Goal: Browse casually: Explore the website without a specific task or goal

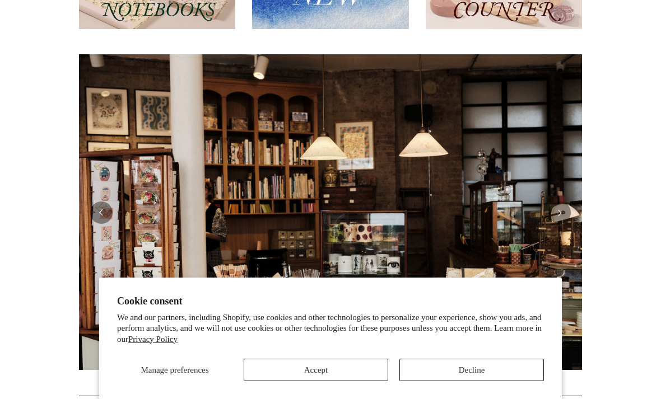
scroll to position [192, 0]
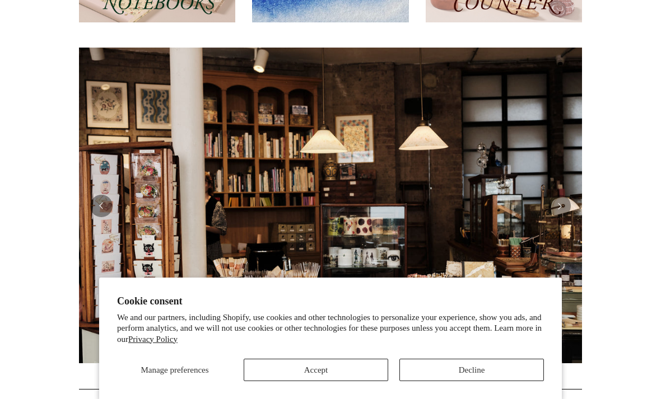
click at [442, 381] on button "Decline" at bounding box center [471, 370] width 144 height 22
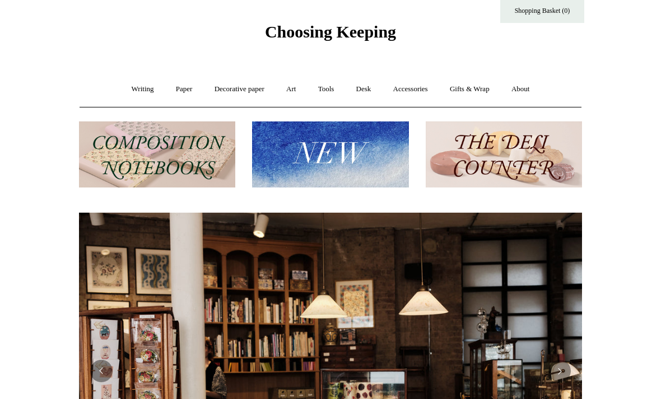
scroll to position [0, 0]
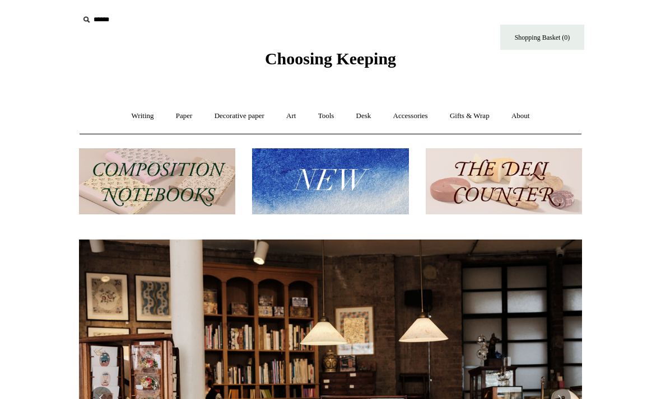
click at [365, 119] on link "Desk +" at bounding box center [363, 116] width 35 height 30
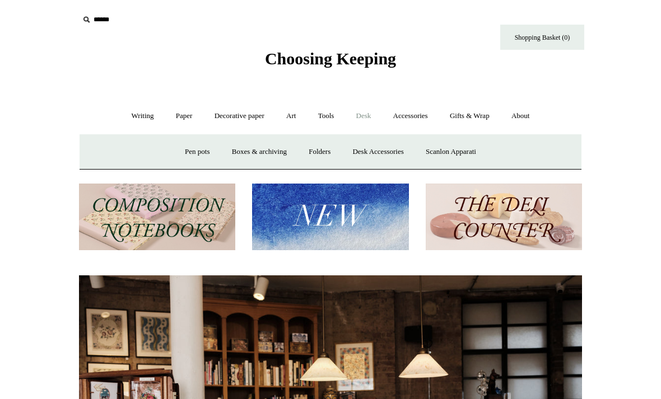
click at [184, 152] on link "Pen pots" at bounding box center [197, 152] width 45 height 30
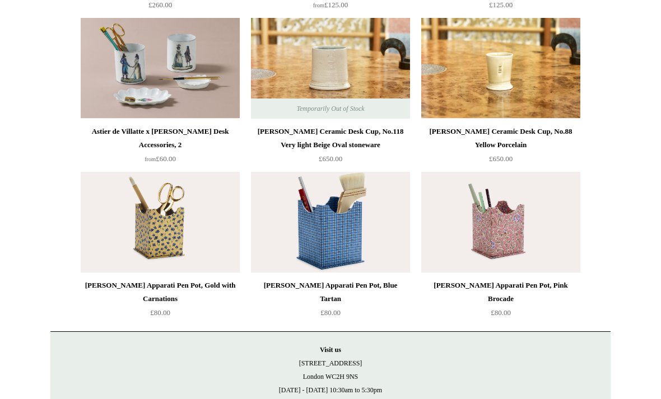
scroll to position [1060, 0]
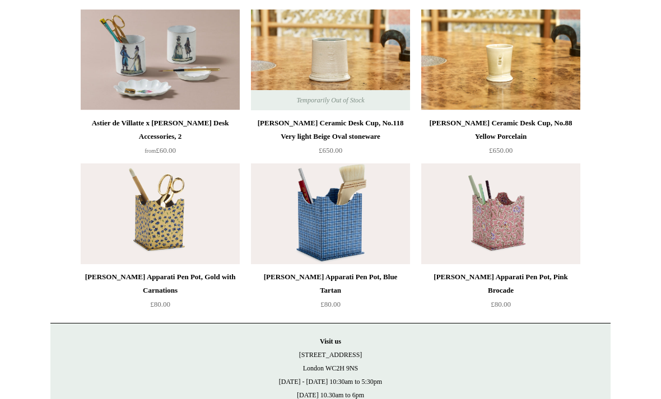
click at [389, 207] on img at bounding box center [330, 214] width 159 height 101
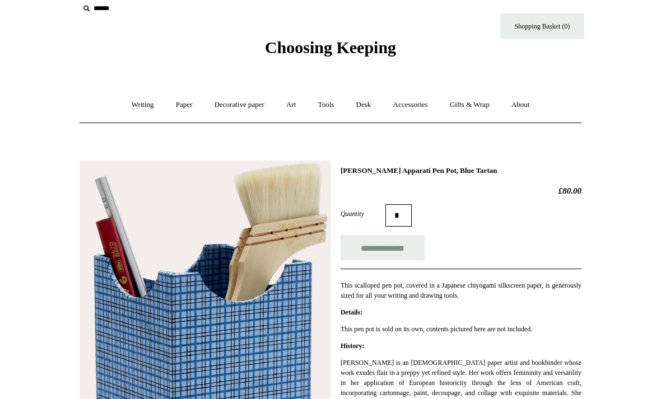
scroll to position [12, 0]
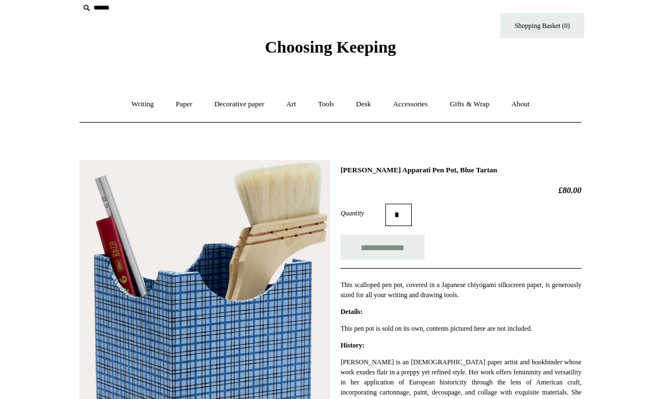
click at [330, 104] on link "Tools +" at bounding box center [326, 105] width 36 height 30
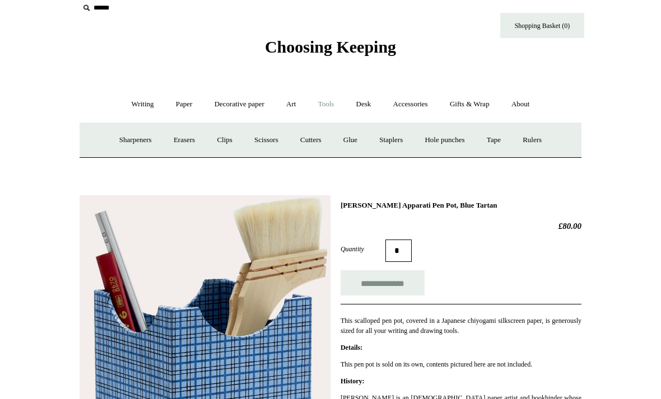
click at [328, 110] on link "Tools -" at bounding box center [326, 105] width 36 height 30
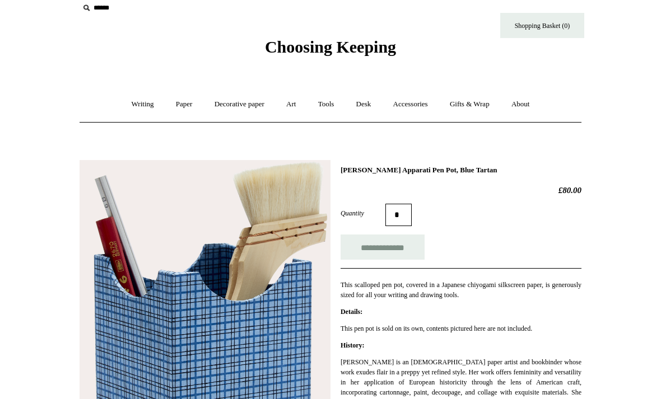
click at [328, 107] on link "Tools +" at bounding box center [326, 105] width 36 height 30
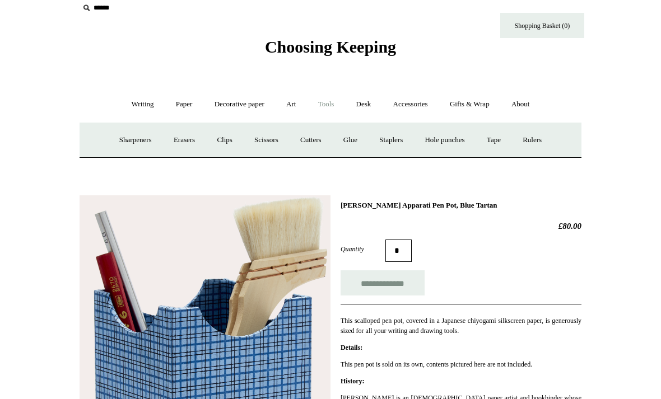
click at [218, 137] on link "Clips +" at bounding box center [224, 140] width 35 height 30
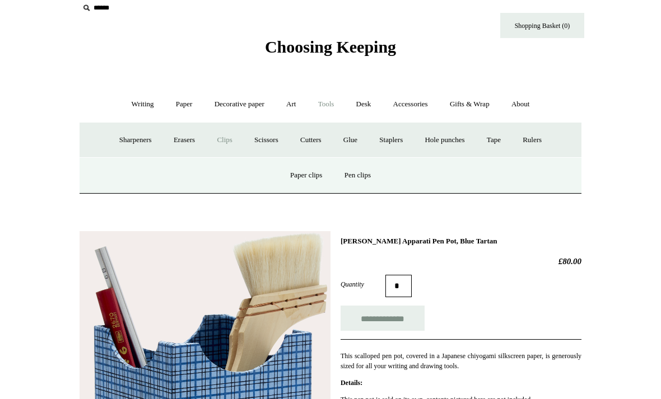
click at [309, 179] on link "Paper clips" at bounding box center [306, 176] width 52 height 30
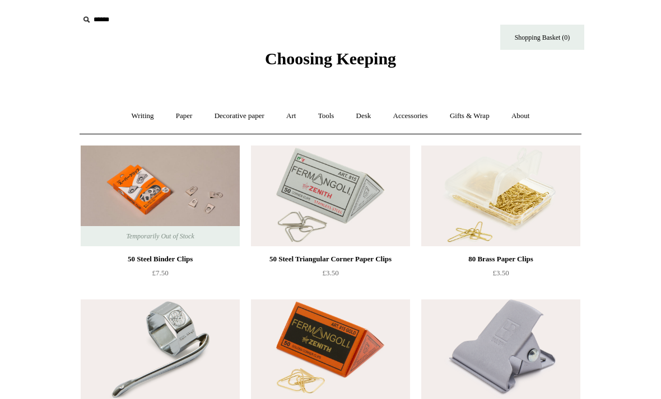
click at [323, 122] on link "Tools +" at bounding box center [326, 116] width 36 height 30
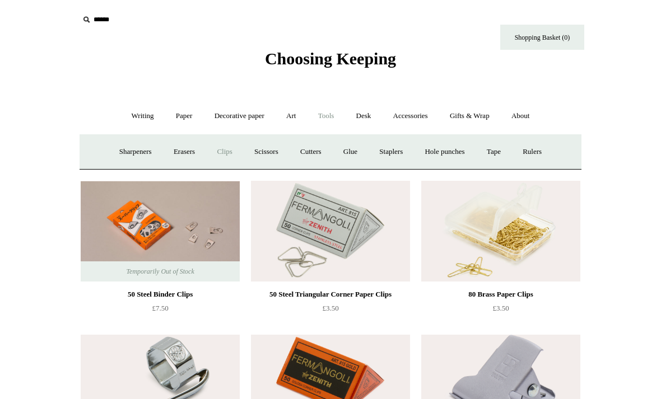
click at [318, 152] on link "Cutters" at bounding box center [310, 152] width 41 height 30
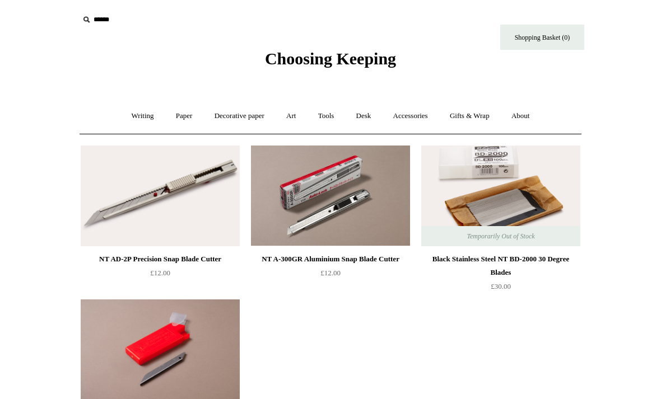
click at [369, 114] on link "Desk +" at bounding box center [363, 116] width 35 height 30
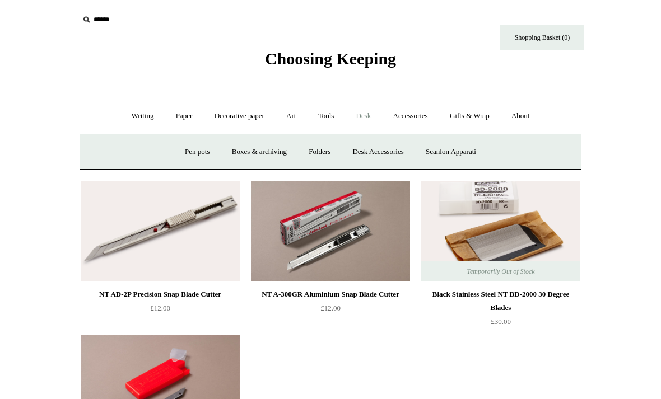
click at [273, 153] on link "Boxes & archiving" at bounding box center [259, 152] width 75 height 30
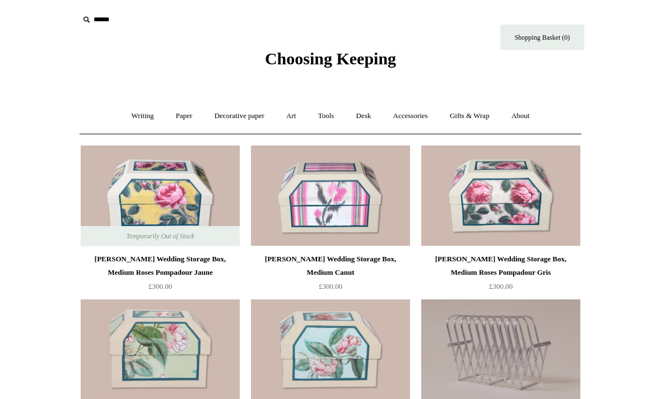
click at [324, 120] on link "Tools +" at bounding box center [326, 116] width 36 height 30
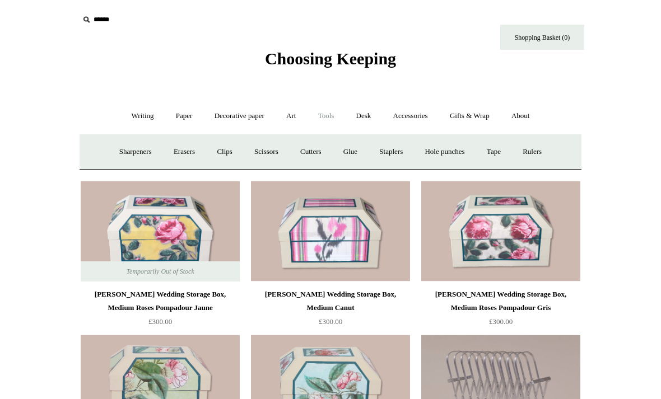
click at [368, 123] on link "Desk +" at bounding box center [363, 116] width 35 height 30
click at [388, 150] on link "Desk Accessories" at bounding box center [377, 152] width 71 height 30
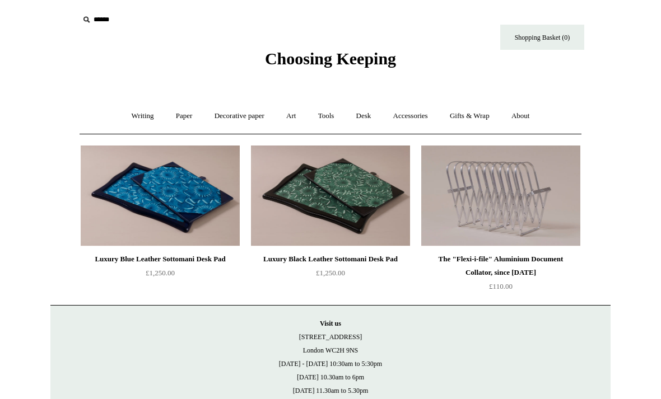
click at [369, 116] on link "Desk +" at bounding box center [363, 116] width 35 height 30
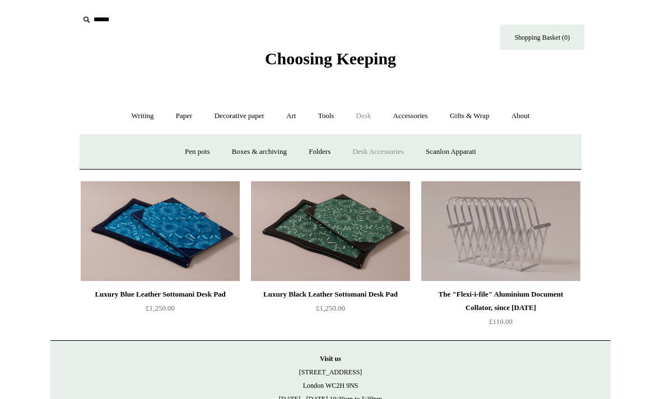
click at [466, 152] on link "Scanlon Apparati" at bounding box center [451, 152] width 71 height 30
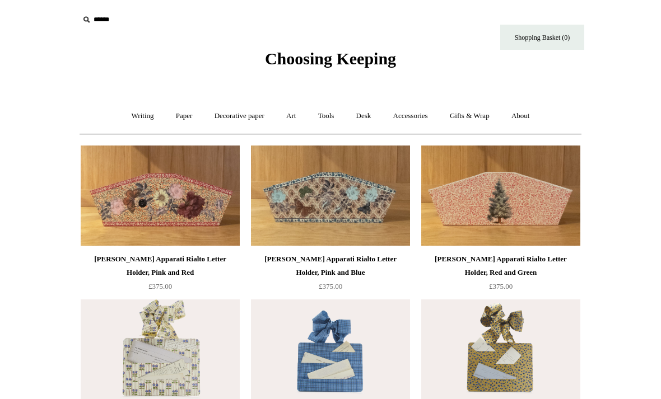
click at [414, 122] on link "Accessories +" at bounding box center [410, 116] width 55 height 30
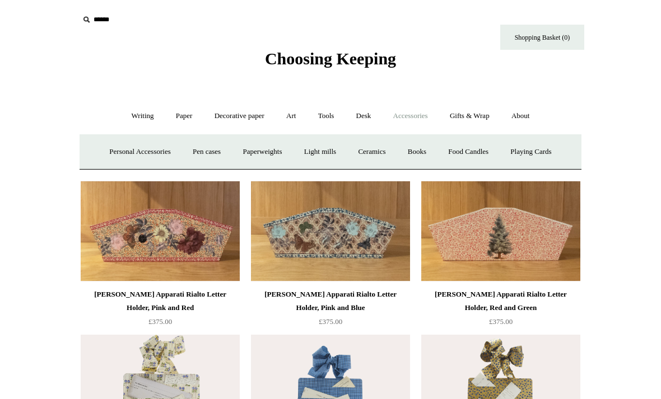
click at [107, 147] on link "Personal Accessories +" at bounding box center [139, 152] width 81 height 30
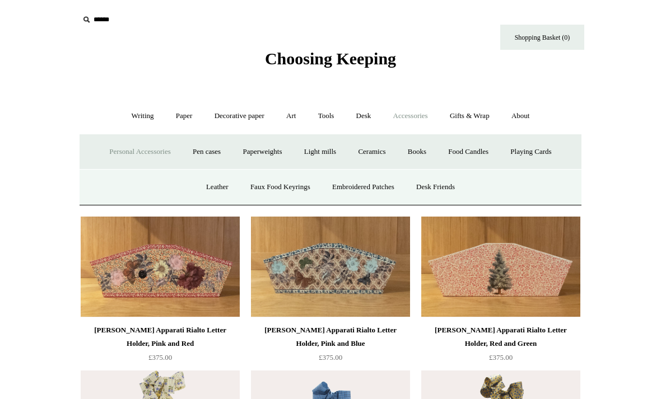
click at [208, 189] on link "Leather" at bounding box center [217, 187] width 43 height 30
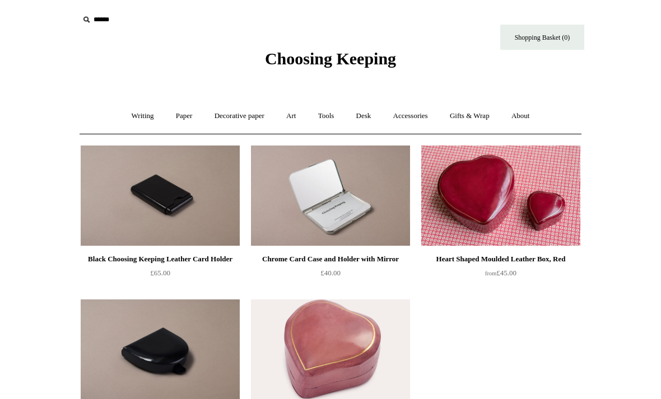
click at [419, 118] on link "Accessories +" at bounding box center [410, 116] width 55 height 30
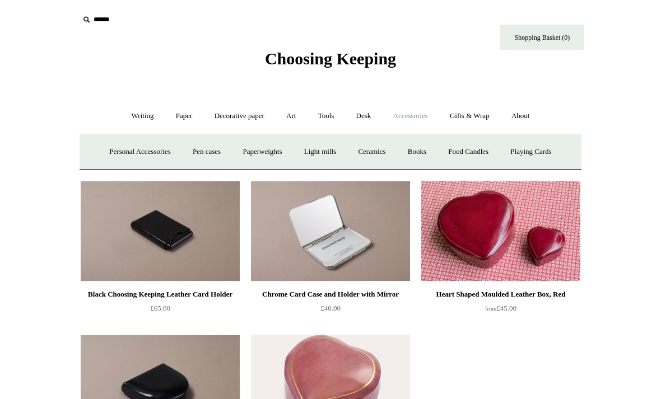
click at [199, 154] on link "Pen cases" at bounding box center [207, 152] width 48 height 30
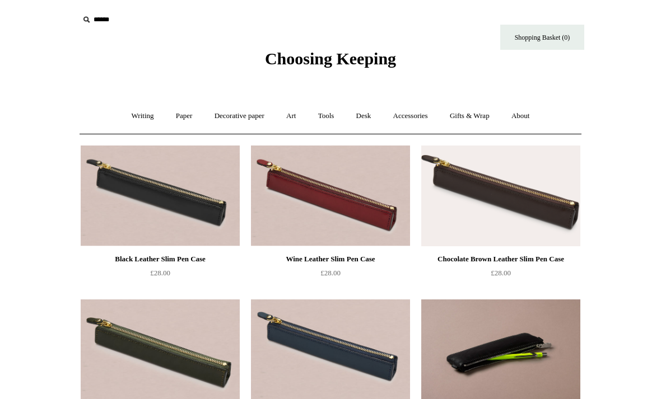
click at [420, 113] on link "Accessories +" at bounding box center [410, 116] width 55 height 30
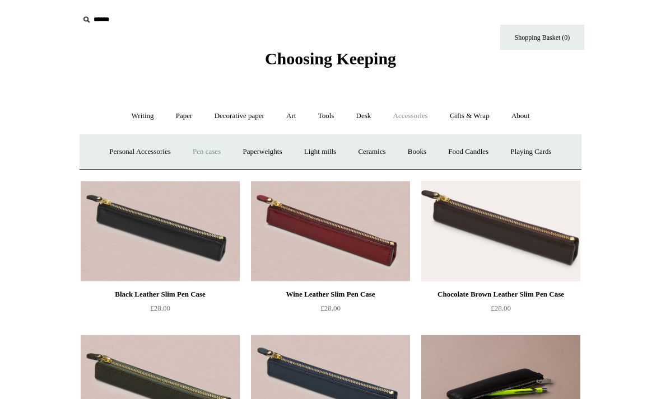
click at [420, 151] on link "Books" at bounding box center [417, 152] width 39 height 30
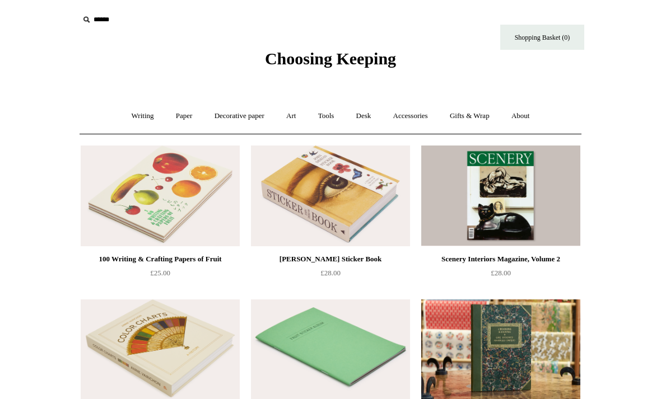
click at [421, 122] on link "Accessories +" at bounding box center [410, 116] width 55 height 30
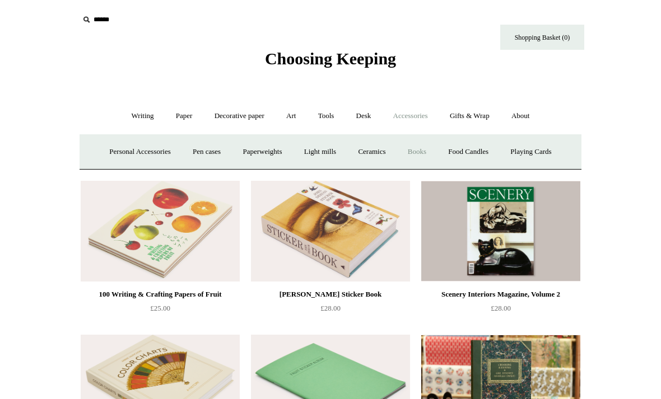
click at [481, 161] on link "Food Candles" at bounding box center [468, 152] width 60 height 30
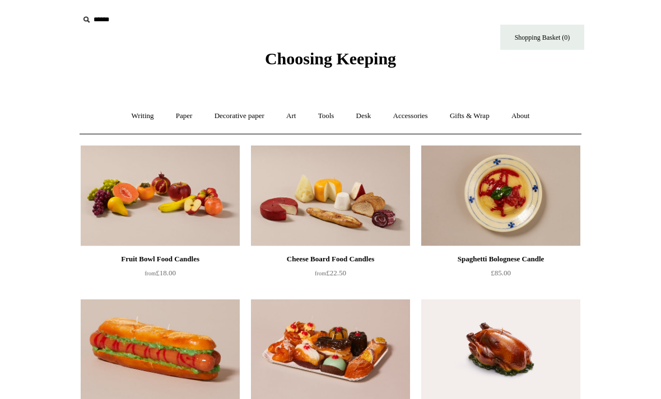
click at [423, 116] on link "Accessories +" at bounding box center [410, 116] width 55 height 30
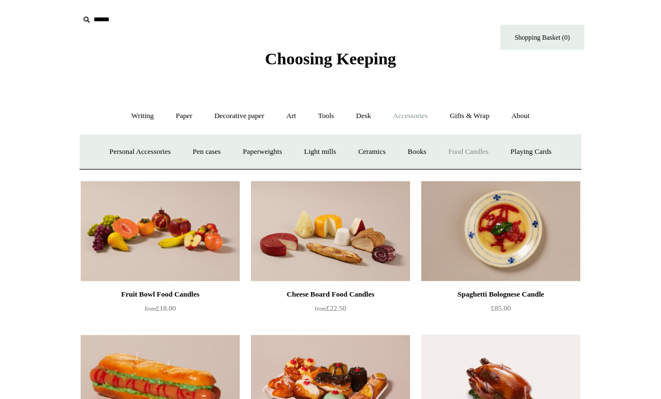
click at [547, 152] on link "Playing Cards" at bounding box center [530, 152] width 61 height 30
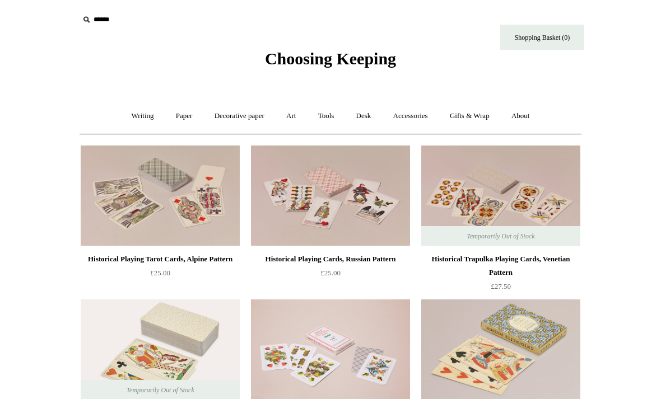
click at [418, 119] on link "Accessories +" at bounding box center [410, 116] width 55 height 30
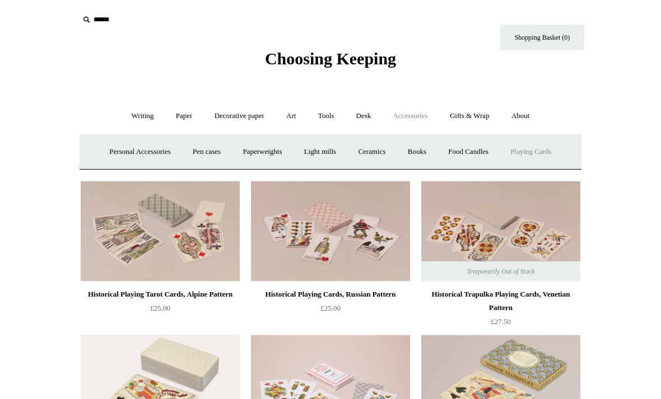
click at [328, 153] on link "Light mills" at bounding box center [320, 152] width 52 height 30
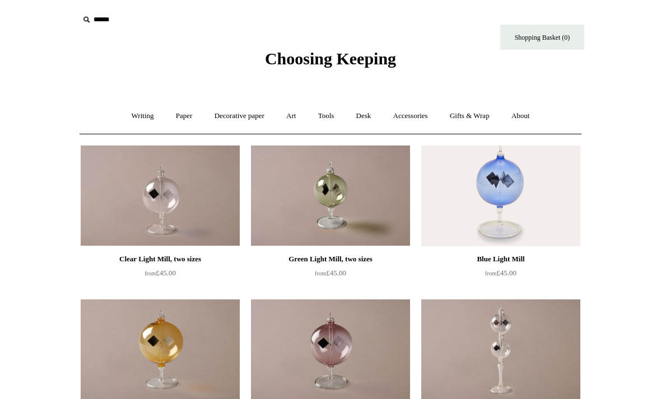
click at [407, 119] on link "Accessories +" at bounding box center [410, 116] width 55 height 30
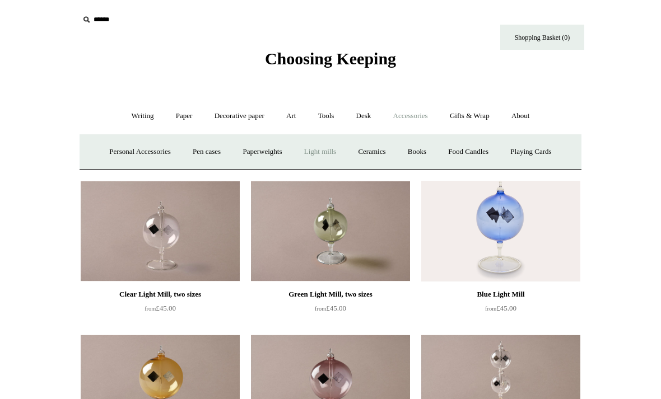
click at [266, 156] on link "Paperweights +" at bounding box center [261, 152] width 59 height 30
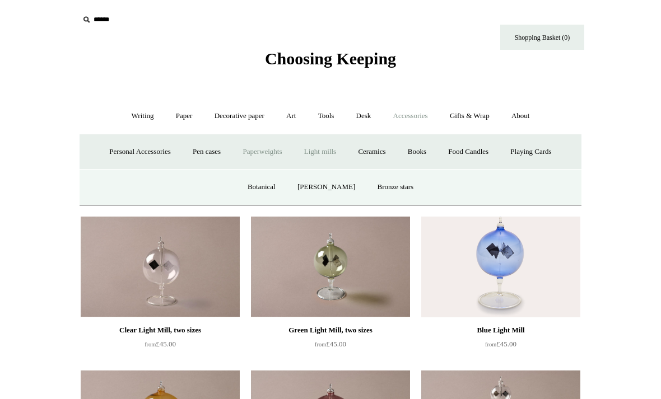
click at [278, 189] on link "Botanical" at bounding box center [261, 187] width 48 height 30
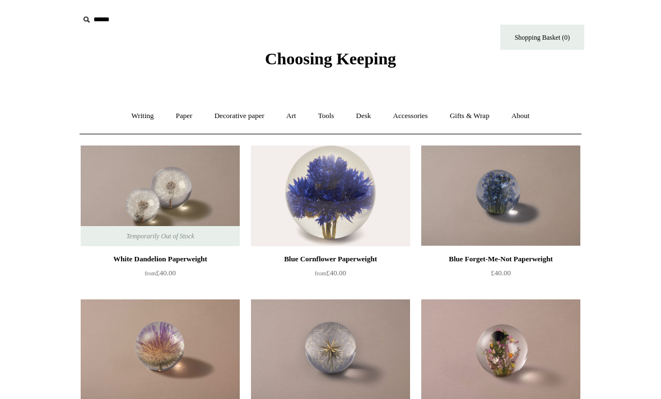
click at [421, 119] on link "Accessories +" at bounding box center [410, 116] width 55 height 30
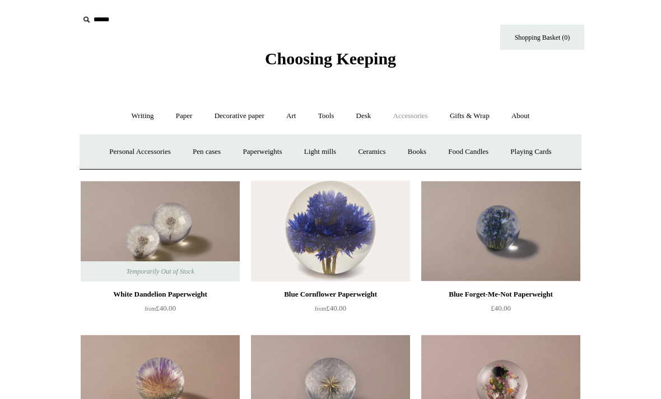
click at [391, 162] on link "Ceramics +" at bounding box center [372, 152] width 48 height 30
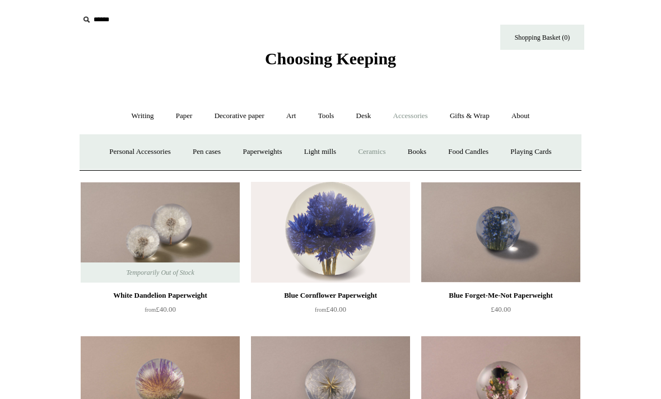
click at [370, 150] on link "Ceramics -" at bounding box center [372, 152] width 48 height 30
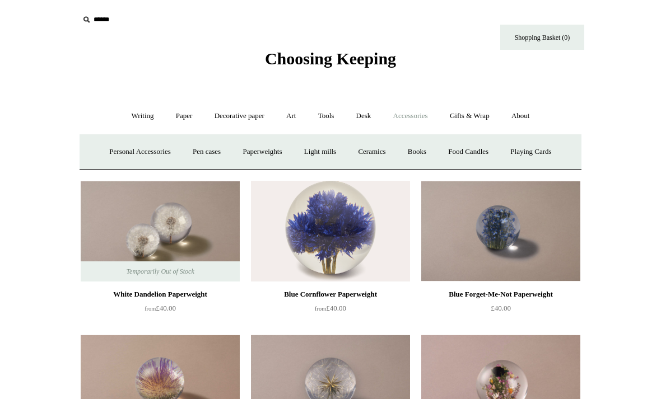
click at [387, 150] on link "Ceramics +" at bounding box center [372, 152] width 48 height 30
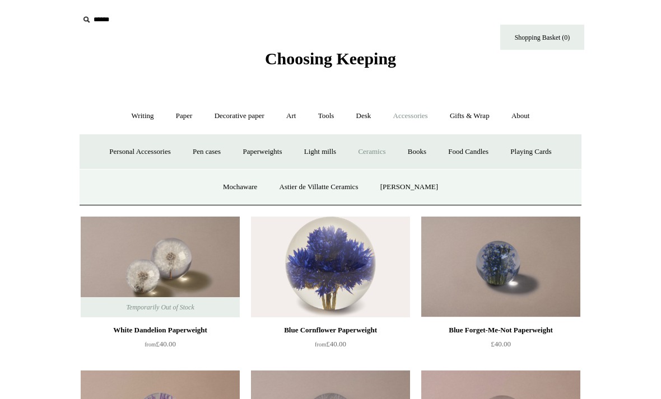
click at [424, 192] on link "[PERSON_NAME]" at bounding box center [409, 187] width 78 height 30
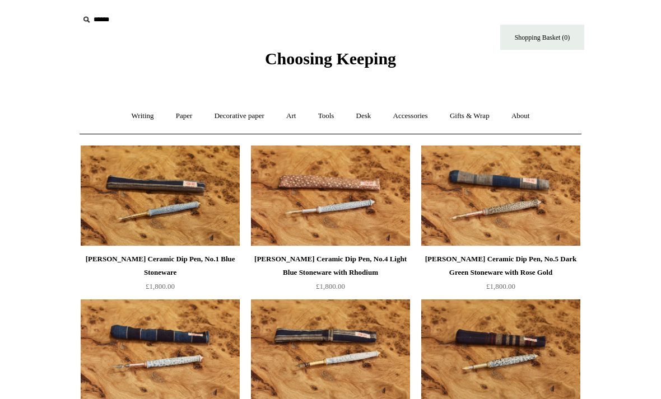
click at [134, 106] on link "Writing +" at bounding box center [143, 116] width 43 height 30
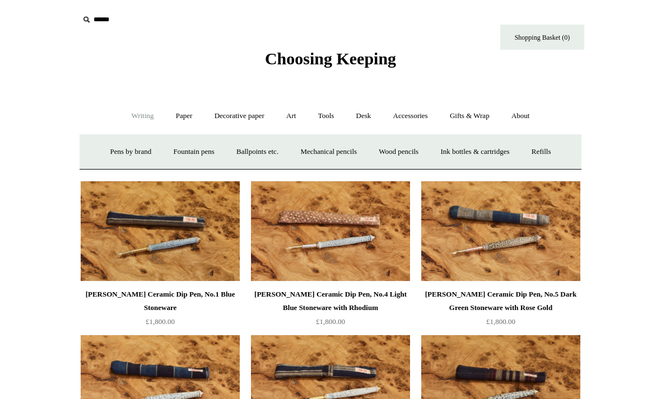
click at [108, 141] on link "Pens by brand +" at bounding box center [131, 152] width 62 height 30
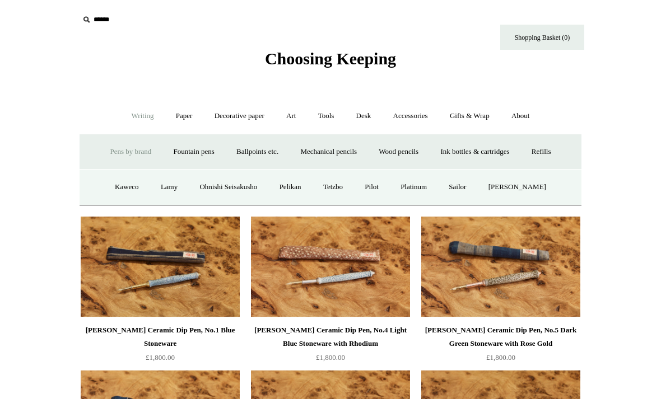
click at [115, 179] on link "Kaweco" at bounding box center [127, 187] width 44 height 30
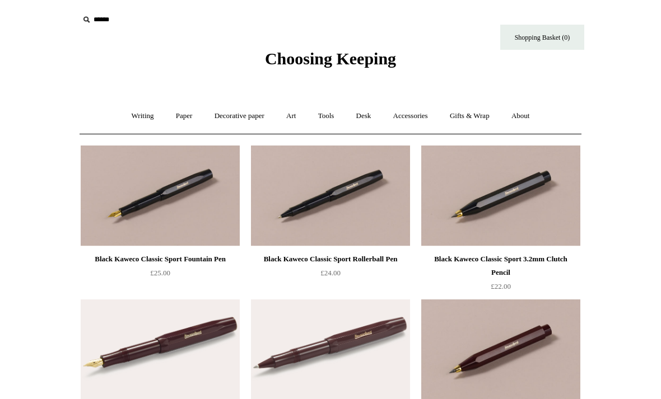
click at [130, 112] on link "Writing +" at bounding box center [143, 116] width 43 height 30
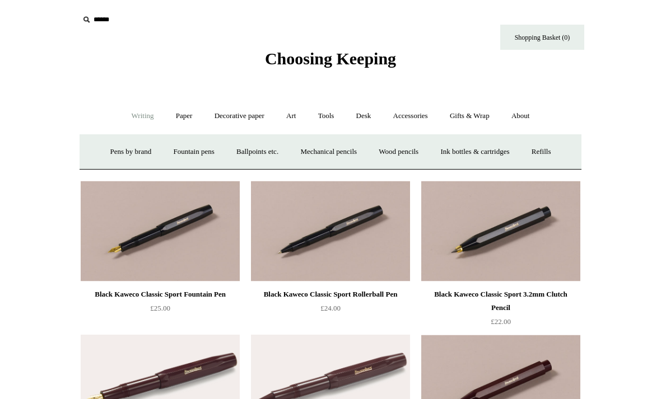
click at [173, 146] on link "Fountain pens +" at bounding box center [193, 152] width 61 height 30
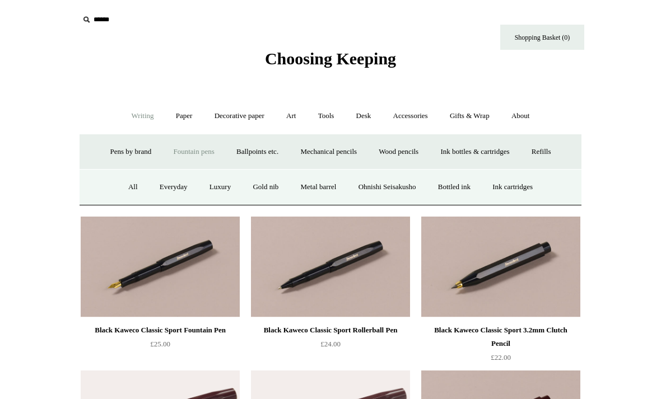
click at [122, 184] on link "All" at bounding box center [133, 187] width 30 height 30
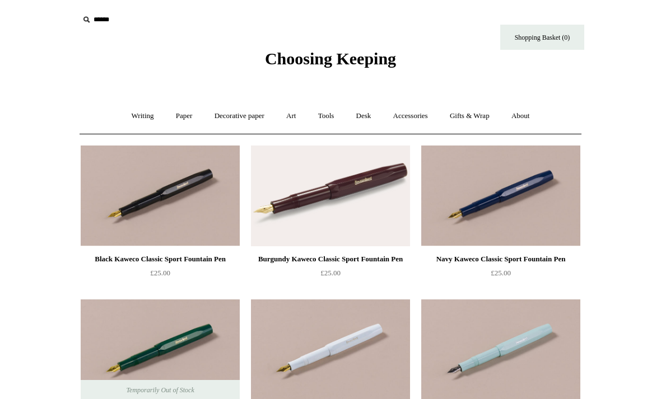
click at [135, 111] on link "Writing +" at bounding box center [143, 116] width 43 height 30
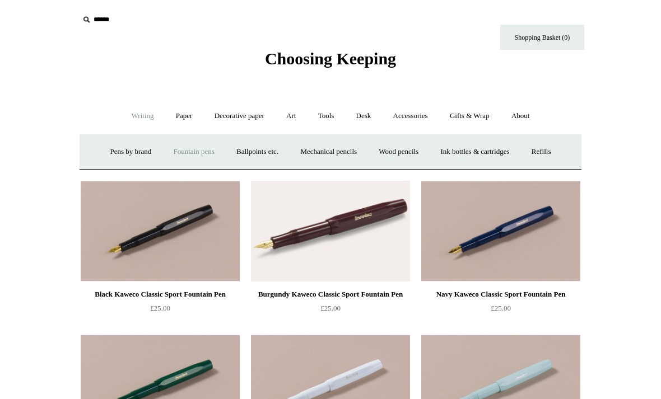
click at [557, 150] on link "Refills +" at bounding box center [541, 152] width 40 height 30
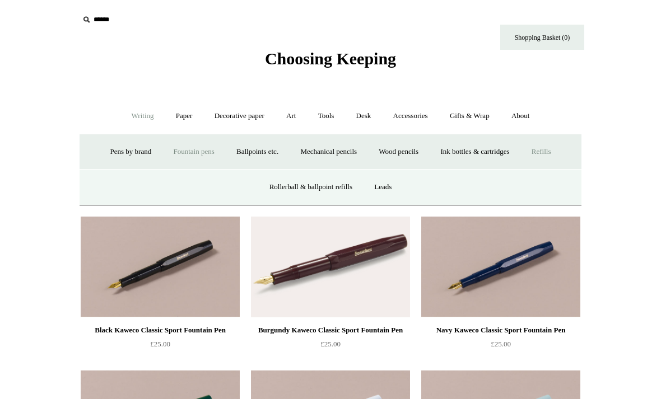
click at [390, 190] on link "Leads" at bounding box center [383, 187] width 38 height 30
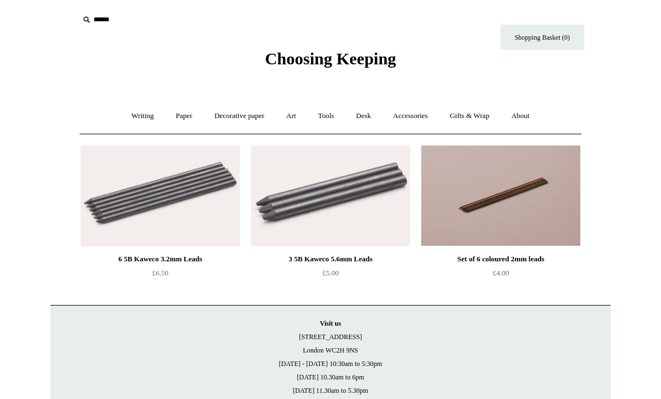
click at [132, 114] on link "Writing +" at bounding box center [143, 116] width 43 height 30
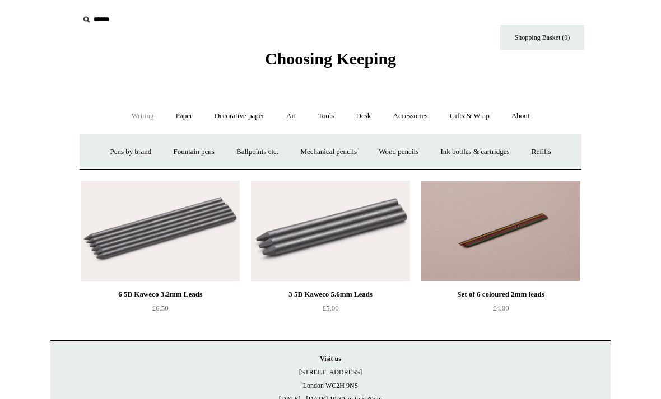
click at [243, 148] on link "Ballpoints etc. +" at bounding box center [257, 152] width 62 height 30
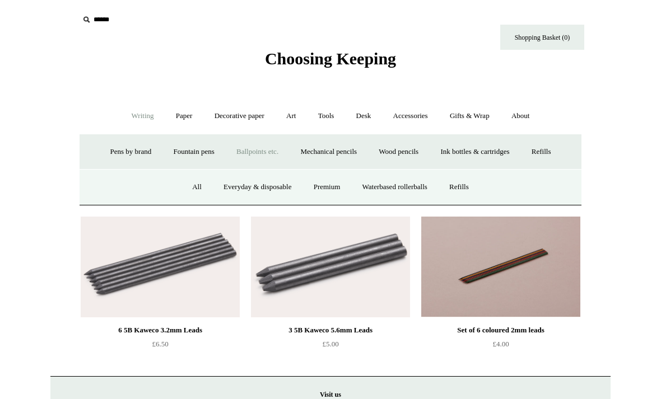
click at [186, 183] on link "All" at bounding box center [197, 187] width 30 height 30
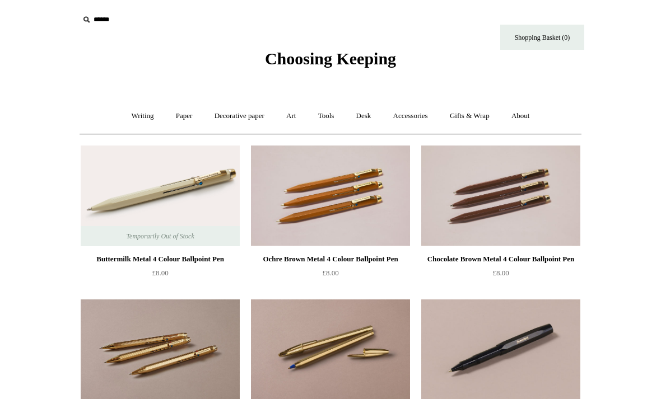
click at [297, 118] on link "Art +" at bounding box center [291, 116] width 30 height 30
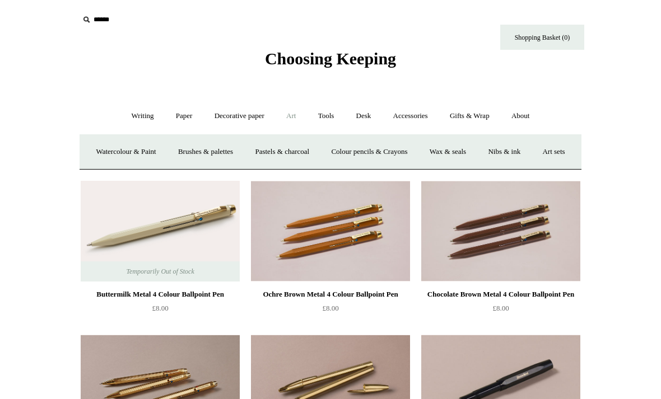
click at [319, 146] on link "Pastels & charcoal" at bounding box center [282, 152] width 74 height 30
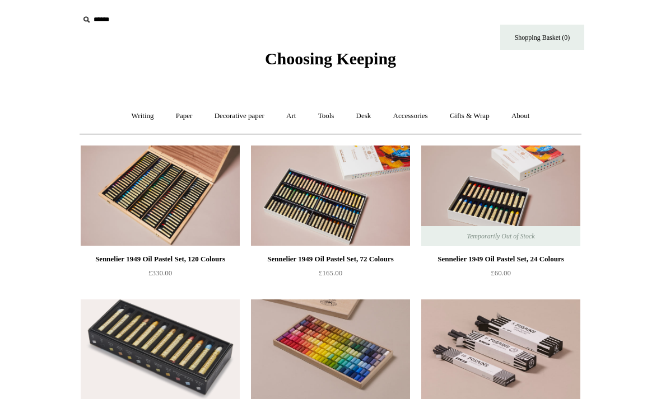
click at [290, 116] on link "Art +" at bounding box center [291, 116] width 30 height 30
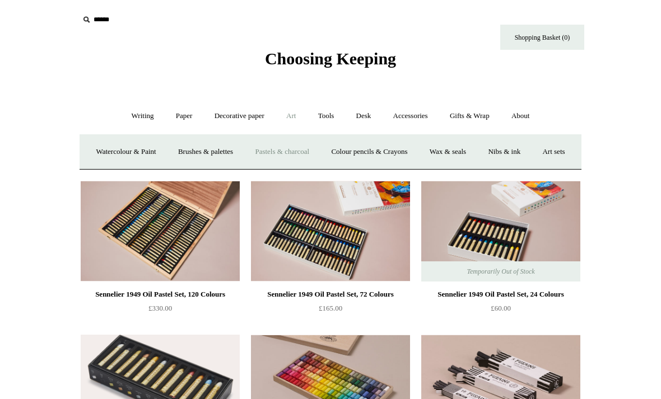
click at [120, 147] on link "Watercolour & Paint" at bounding box center [126, 152] width 80 height 30
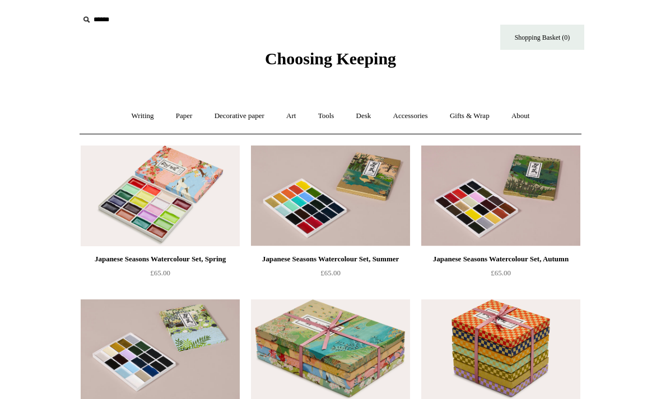
click at [292, 118] on link "Art +" at bounding box center [291, 116] width 30 height 30
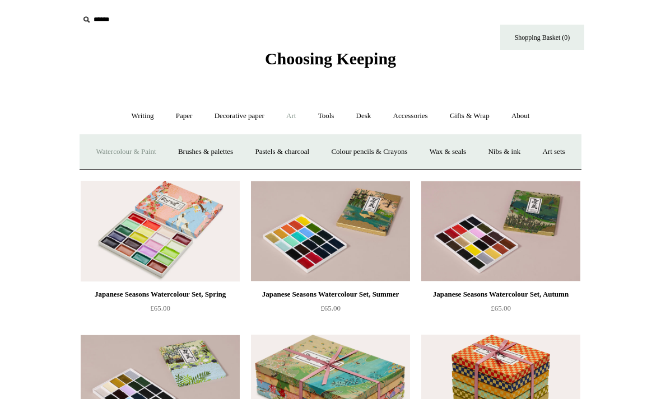
click at [476, 152] on link "Wax & seals" at bounding box center [447, 152] width 57 height 30
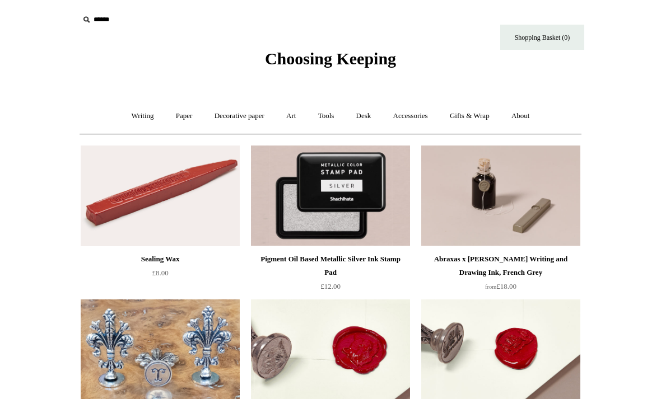
click at [293, 122] on link "Art +" at bounding box center [291, 116] width 30 height 30
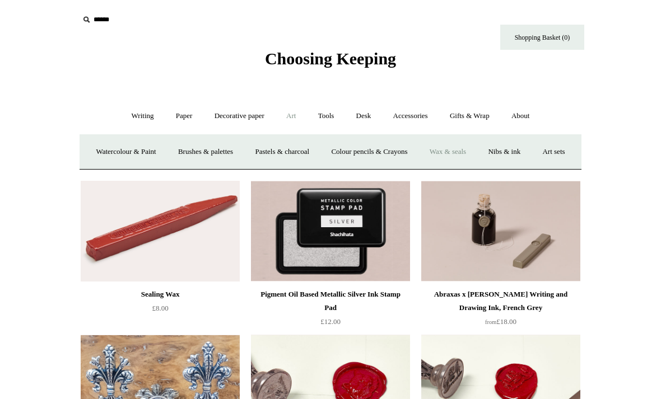
click at [125, 144] on link "Watercolour & Paint" at bounding box center [126, 152] width 80 height 30
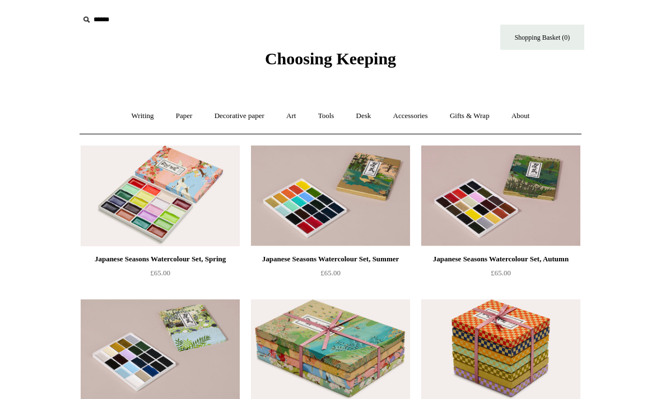
click at [284, 115] on link "Art +" at bounding box center [291, 116] width 30 height 30
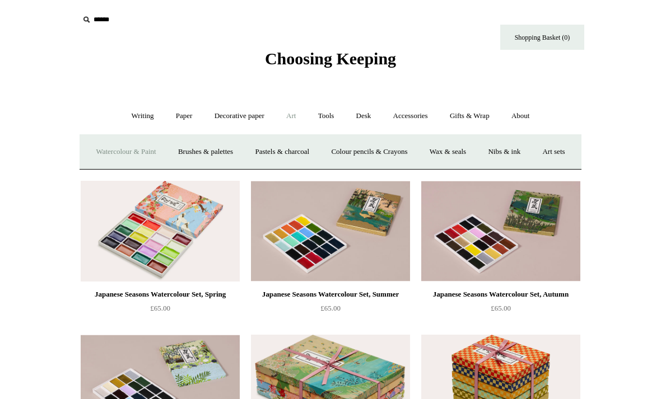
click at [411, 157] on link "Colour pencils & Crayons" at bounding box center [369, 152] width 96 height 30
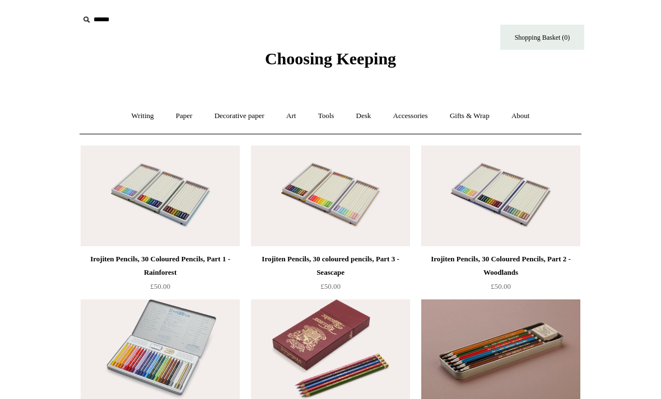
click at [181, 114] on link "Paper +" at bounding box center [184, 116] width 37 height 30
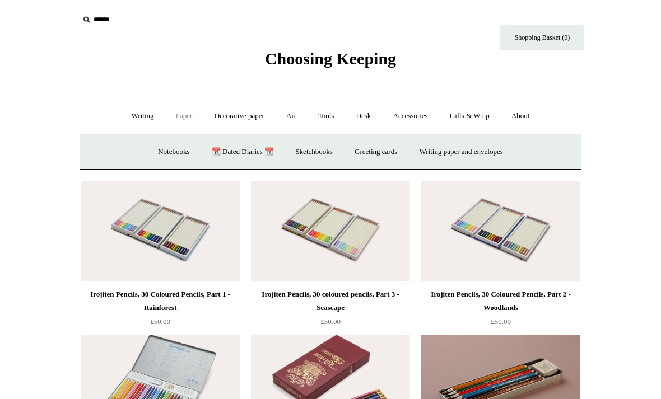
click at [155, 147] on link "Notebooks +" at bounding box center [174, 152] width 52 height 30
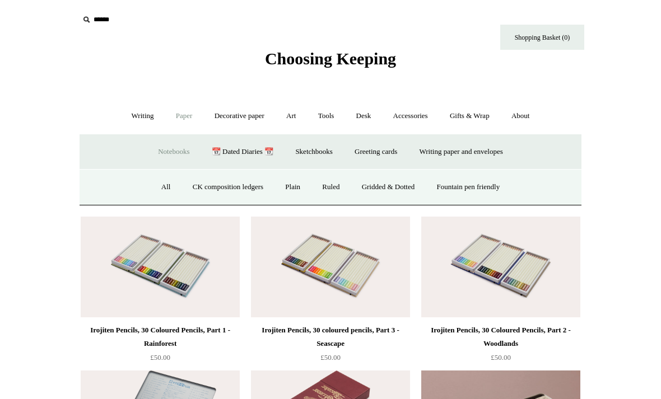
click at [156, 183] on link "All" at bounding box center [166, 187] width 30 height 30
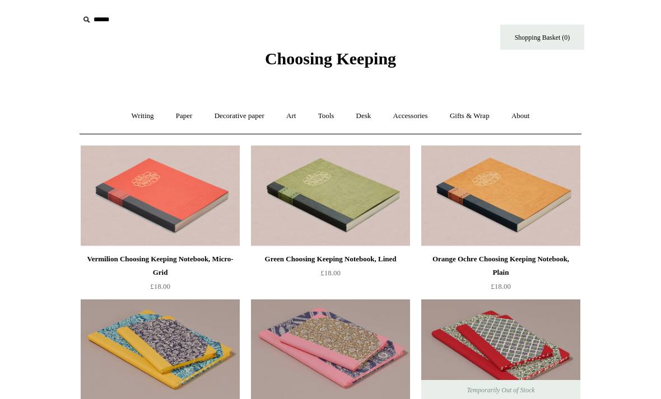
click at [226, 114] on link "Decorative paper +" at bounding box center [239, 116] width 70 height 30
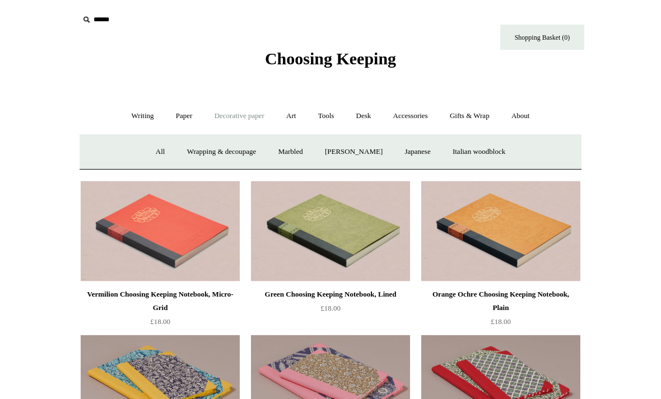
click at [152, 151] on link "All" at bounding box center [161, 152] width 30 height 30
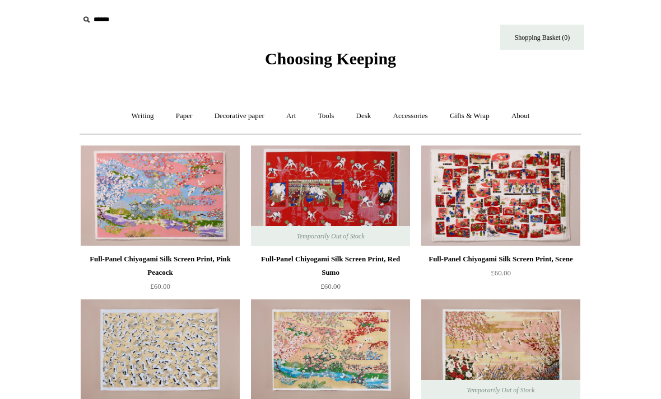
click at [180, 115] on link "Paper +" at bounding box center [184, 116] width 37 height 30
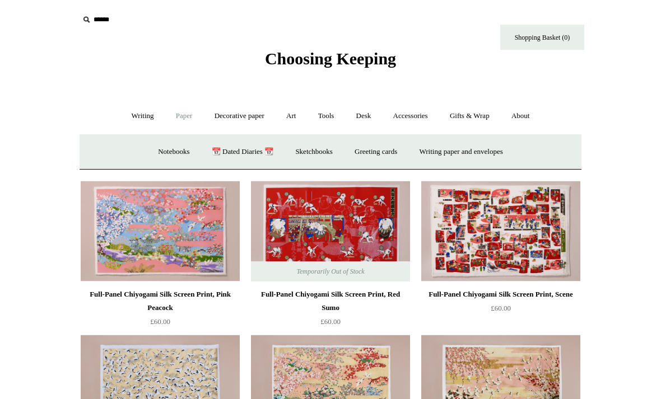
click at [255, 155] on link "📆 Dated Diaries 📆" at bounding box center [243, 152] width 82 height 30
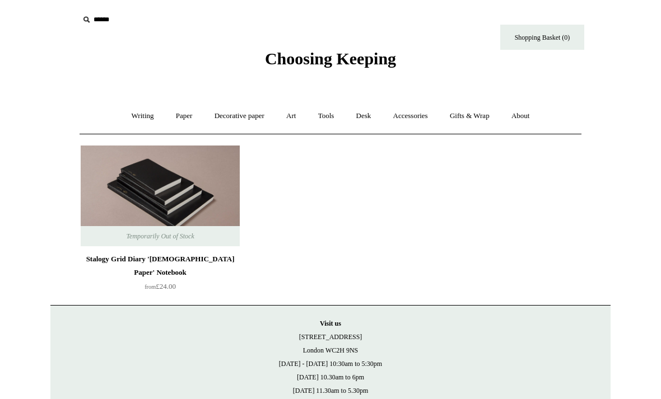
click at [179, 118] on link "Paper +" at bounding box center [184, 116] width 37 height 30
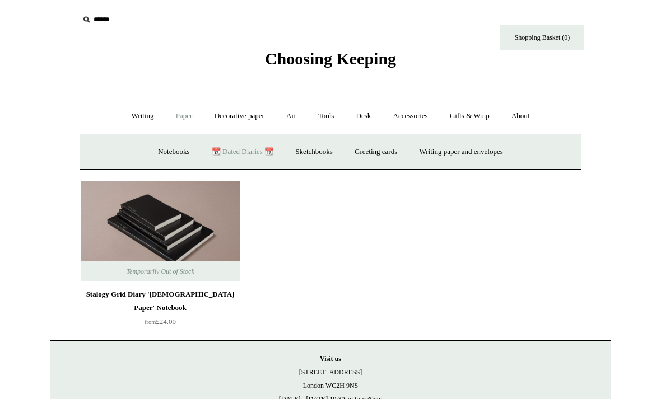
click at [485, 143] on link "Writing paper and envelopes +" at bounding box center [461, 152] width 104 height 30
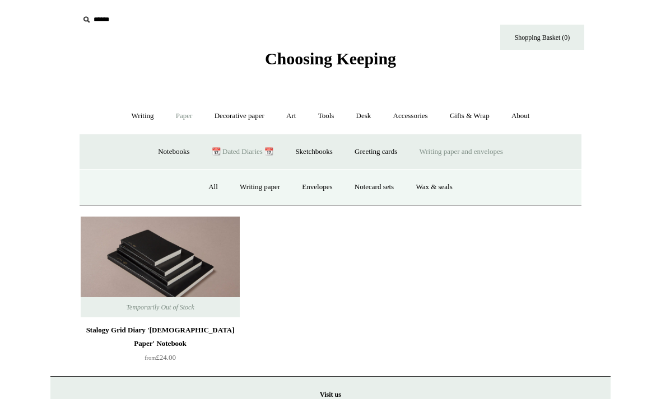
click at [444, 188] on link "Wax & seals" at bounding box center [433, 187] width 57 height 30
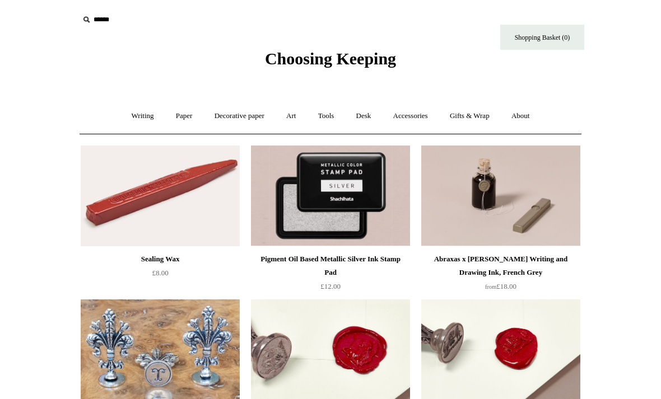
click at [488, 112] on link "Gifts & Wrap +" at bounding box center [470, 116] width 60 height 30
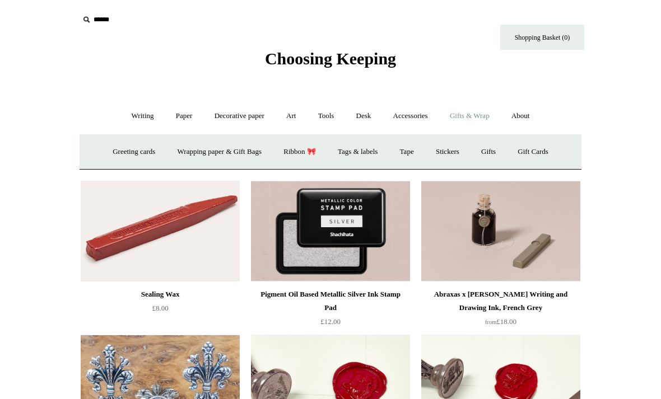
click at [112, 147] on link "Greeting cards +" at bounding box center [133, 152] width 63 height 30
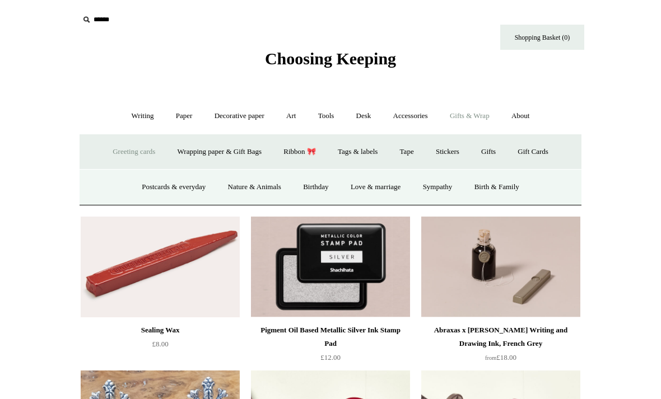
click at [143, 181] on link "Postcards & everyday" at bounding box center [174, 187] width 84 height 30
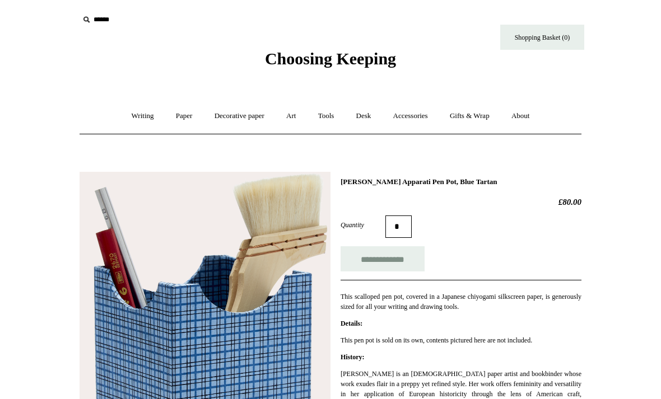
scroll to position [12, 0]
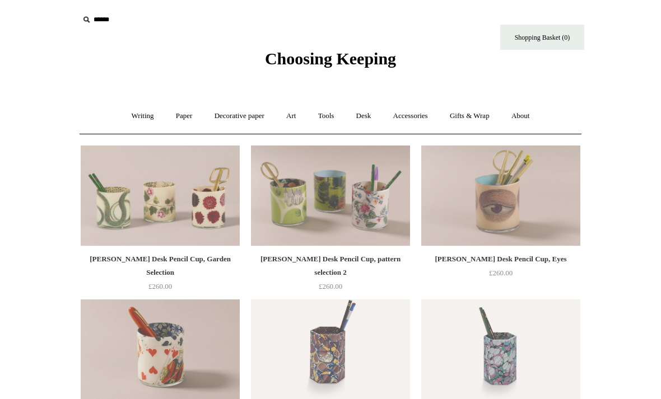
scroll to position [1096, 0]
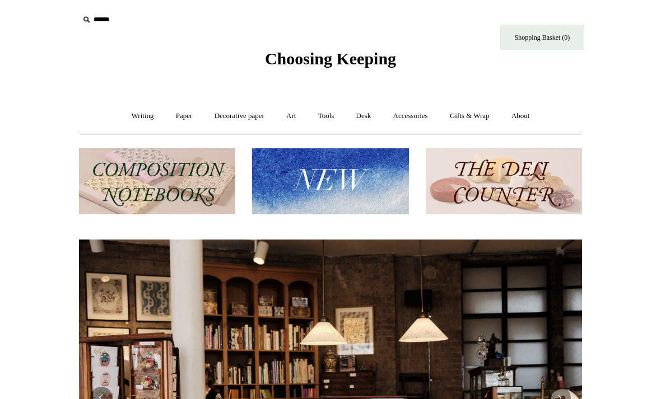
click at [404, 168] on img at bounding box center [330, 181] width 156 height 67
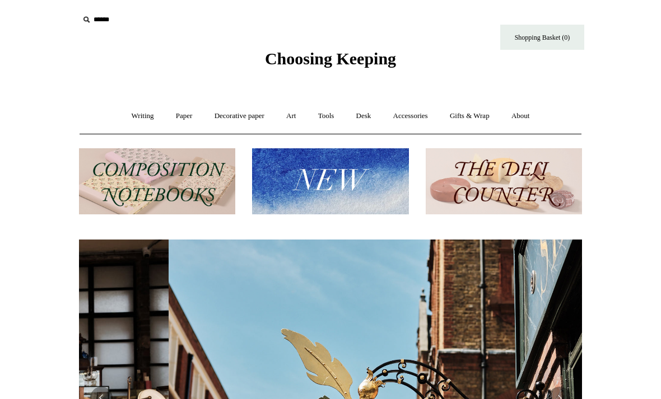
scroll to position [0, 503]
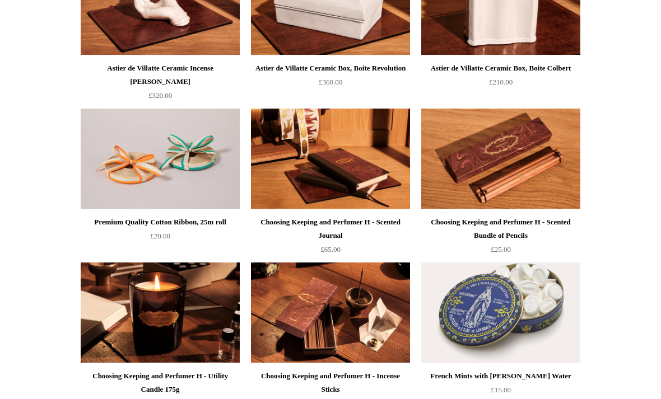
scroll to position [1254, 0]
